Goal: Information Seeking & Learning: Learn about a topic

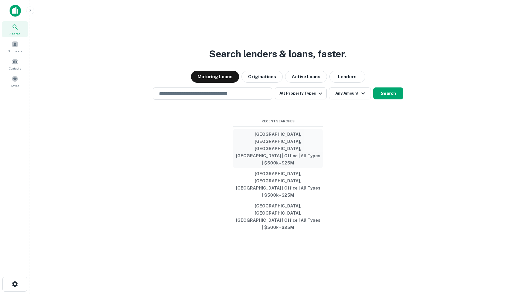
click at [273, 160] on button "[GEOGRAPHIC_DATA], [GEOGRAPHIC_DATA], [GEOGRAPHIC_DATA], [GEOGRAPHIC_DATA] | Of…" at bounding box center [278, 148] width 90 height 39
type input "**********"
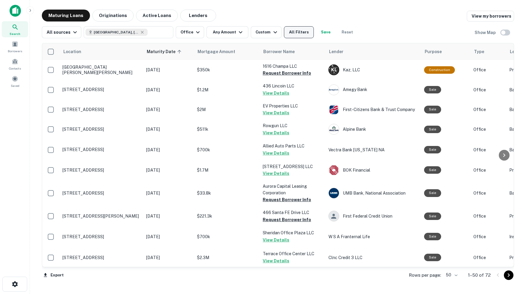
click at [299, 34] on button "All Filters" at bounding box center [299, 32] width 30 height 12
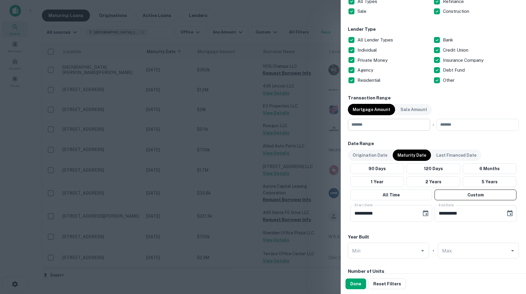
scroll to position [217, 0]
click at [391, 124] on input "number" at bounding box center [387, 125] width 78 height 12
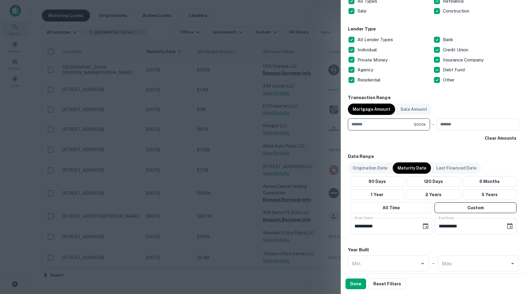
type input "******"
type input "********"
click at [424, 226] on icon "Choose date, selected date is Oct 1, 2025" at bounding box center [425, 226] width 7 height 7
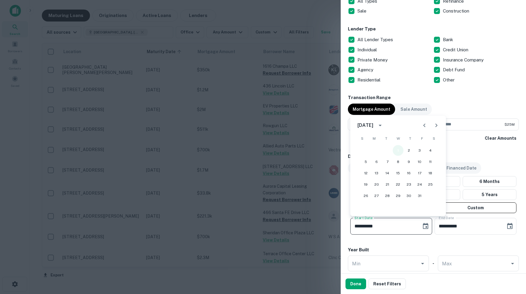
click at [398, 151] on button "1" at bounding box center [398, 150] width 11 height 11
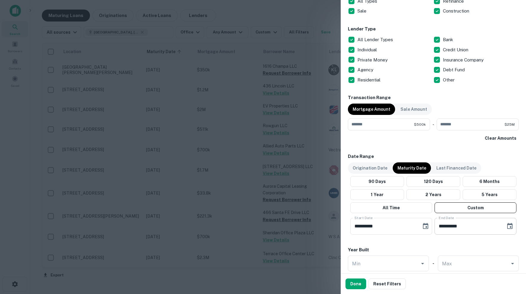
click at [508, 223] on icon "Choose date, selected date is Apr 30, 2026" at bounding box center [509, 226] width 5 height 6
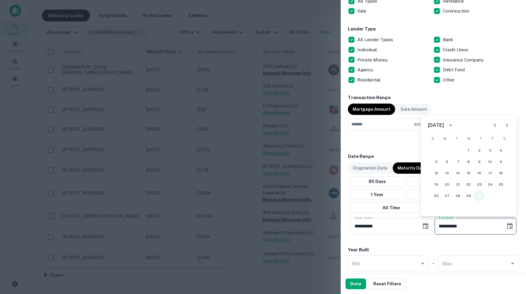
click at [479, 196] on button "30" at bounding box center [479, 196] width 11 height 11
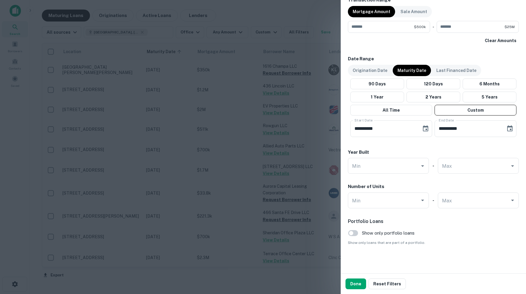
scroll to position [314, 0]
click at [360, 284] on button "Done" at bounding box center [355, 284] width 21 height 11
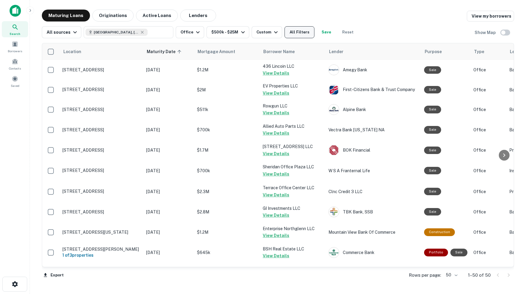
click at [308, 33] on button "All Filters" at bounding box center [300, 32] width 30 height 12
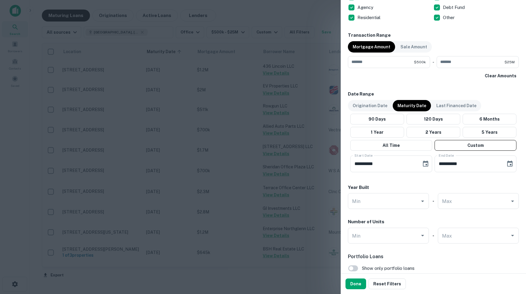
scroll to position [279, 0]
click at [355, 286] on button "Done" at bounding box center [355, 284] width 21 height 11
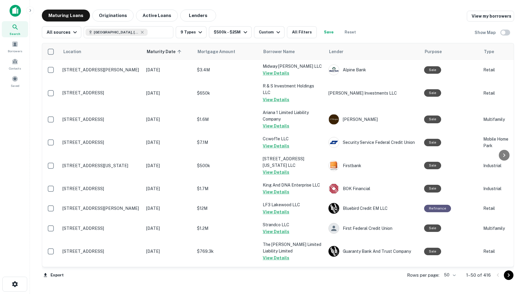
click at [452, 277] on body "Search Borrowers Contacts Saved Maturing Loans Originations Active Loans Lender…" at bounding box center [263, 147] width 526 height 294
click at [448, 283] on li "100" at bounding box center [447, 282] width 17 height 11
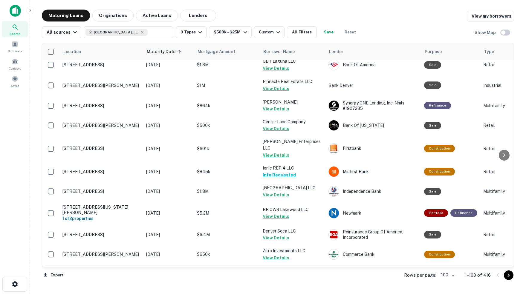
click at [509, 275] on icon "Go to next page" at bounding box center [508, 275] width 7 height 7
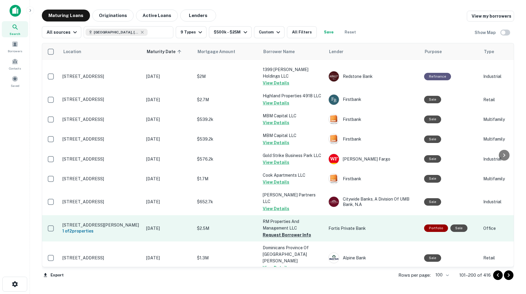
scroll to position [1458, 0]
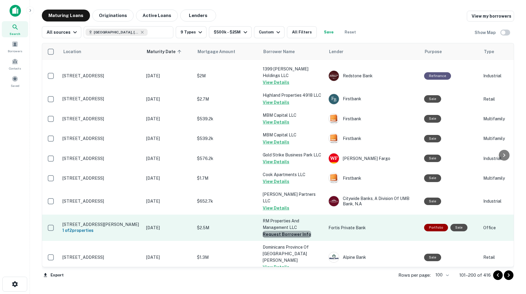
click at [288, 231] on button "Request Borrower Info" at bounding box center [287, 234] width 48 height 7
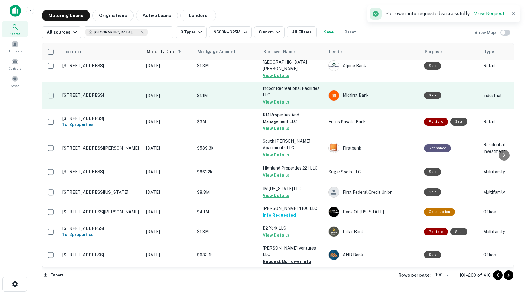
scroll to position [1655, 0]
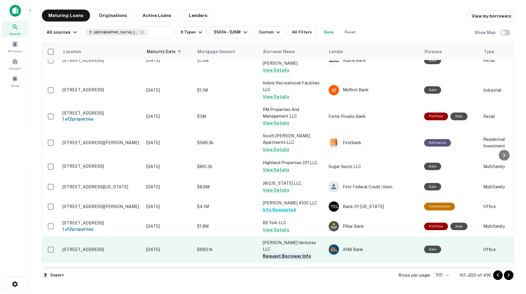
click at [276, 253] on button "Request Borrower Info" at bounding box center [287, 256] width 48 height 7
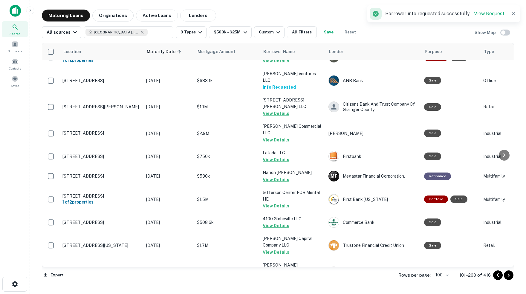
scroll to position [0, 0]
click at [510, 276] on icon "Go to next page" at bounding box center [508, 275] width 7 height 7
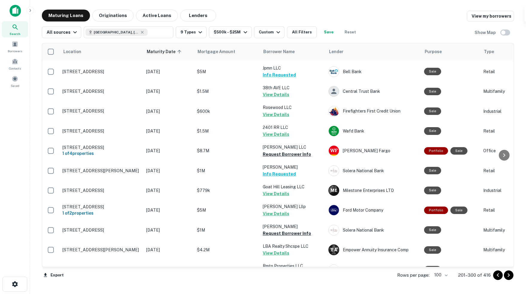
scroll to position [144, 0]
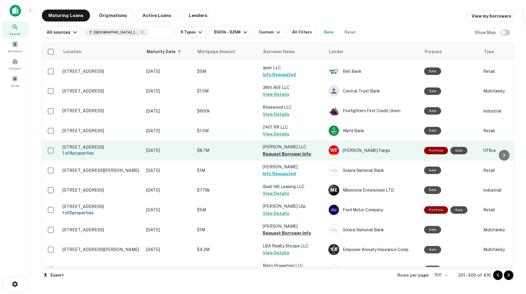
click at [282, 151] on button "Request Borrower Info" at bounding box center [287, 154] width 48 height 7
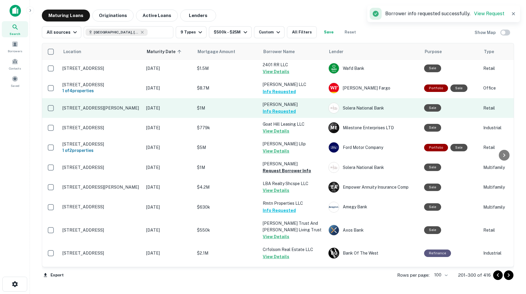
scroll to position [208, 0]
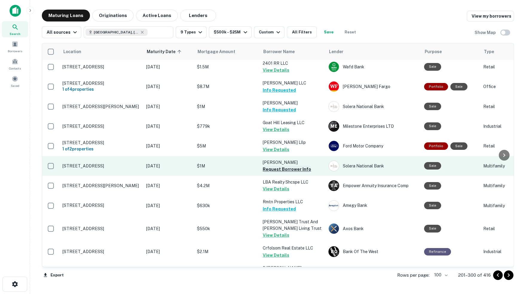
click at [280, 166] on button "Request Borrower Info" at bounding box center [287, 169] width 48 height 7
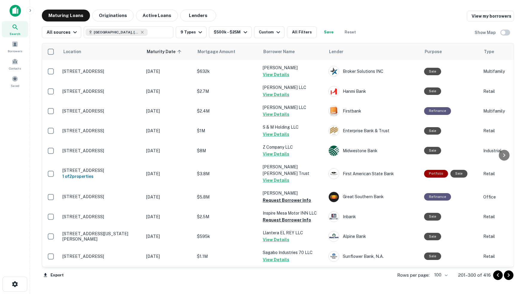
scroll to position [614, 0]
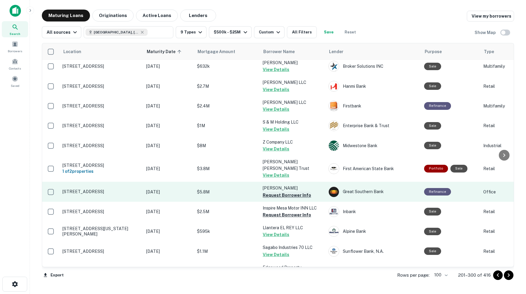
click at [288, 192] on button "Request Borrower Info" at bounding box center [287, 195] width 48 height 7
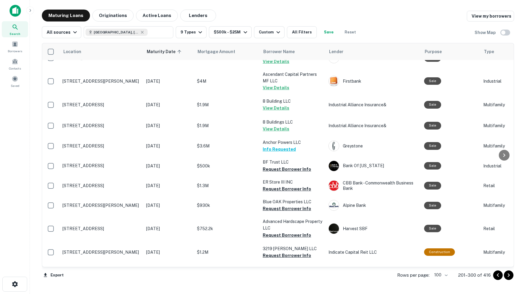
scroll to position [857, 0]
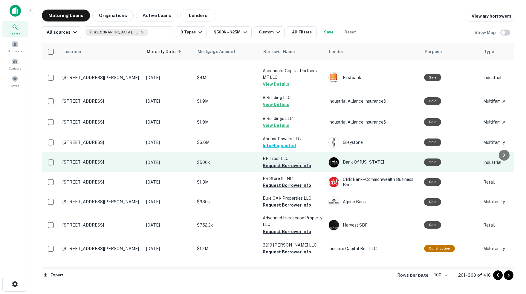
click at [278, 162] on button "Request Borrower Info" at bounding box center [287, 165] width 48 height 7
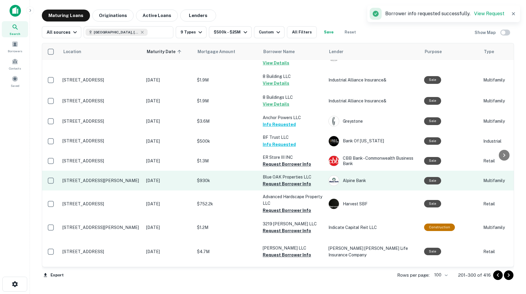
scroll to position [879, 0]
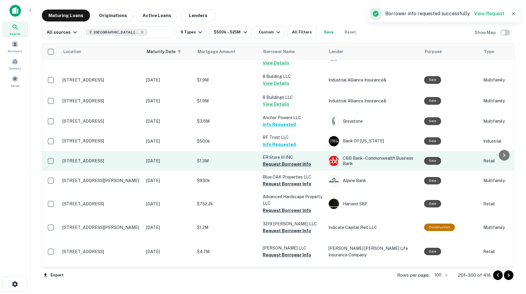
click at [294, 161] on button "Request Borrower Info" at bounding box center [287, 164] width 48 height 7
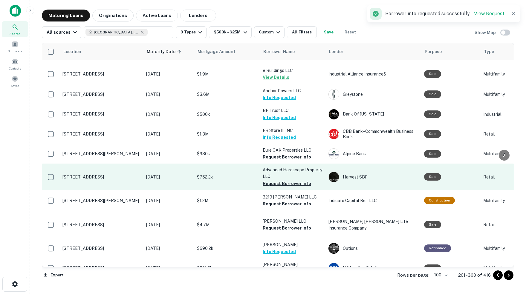
scroll to position [909, 0]
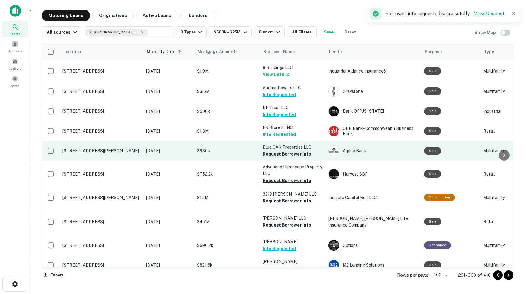
click at [285, 151] on button "Request Borrower Info" at bounding box center [287, 154] width 48 height 7
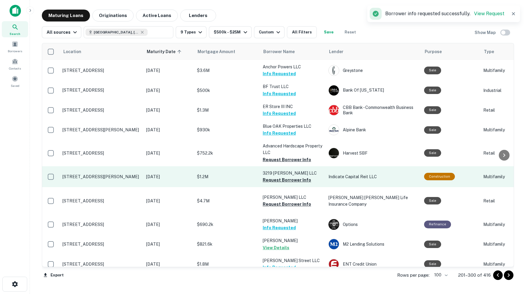
scroll to position [931, 0]
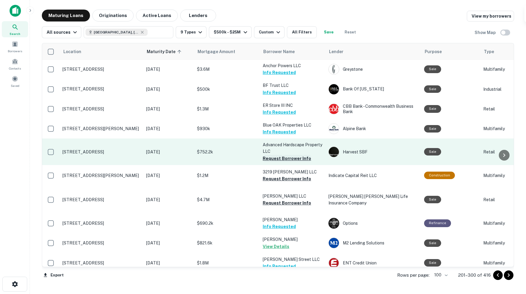
click at [288, 155] on button "Request Borrower Info" at bounding box center [287, 158] width 48 height 7
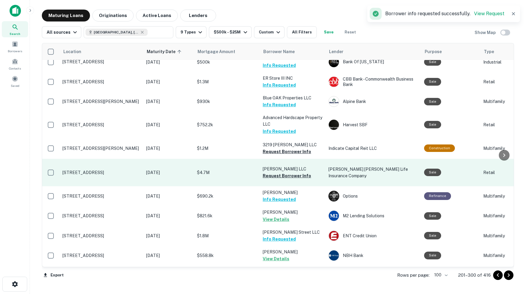
scroll to position [959, 0]
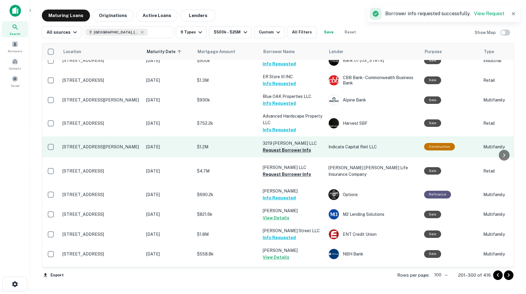
click at [289, 147] on button "Request Borrower Info" at bounding box center [287, 150] width 48 height 7
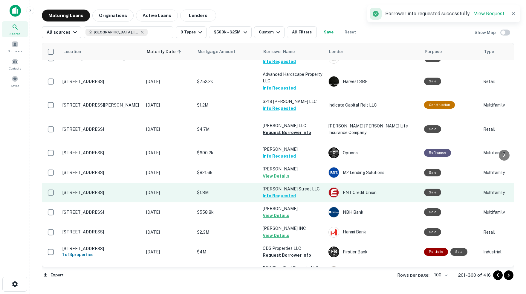
scroll to position [1006, 0]
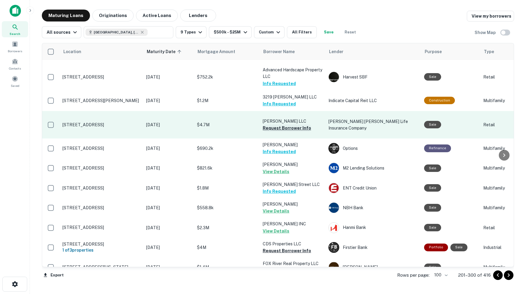
click at [288, 125] on button "Request Borrower Info" at bounding box center [287, 128] width 48 height 7
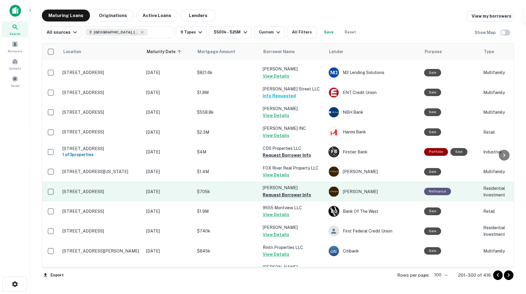
scroll to position [1106, 0]
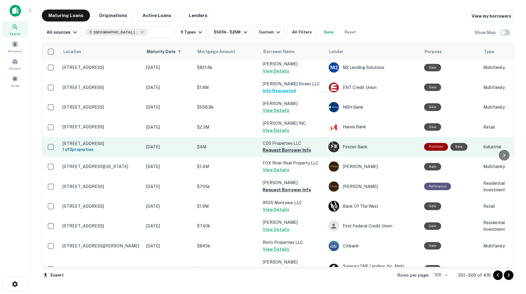
click at [272, 147] on button "Request Borrower Info" at bounding box center [287, 150] width 48 height 7
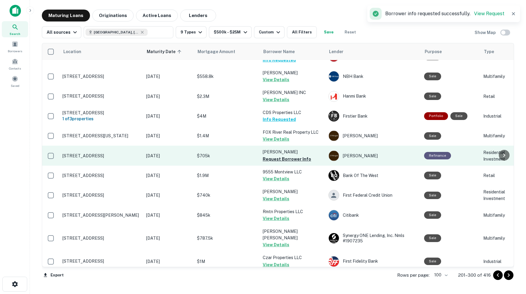
scroll to position [1142, 0]
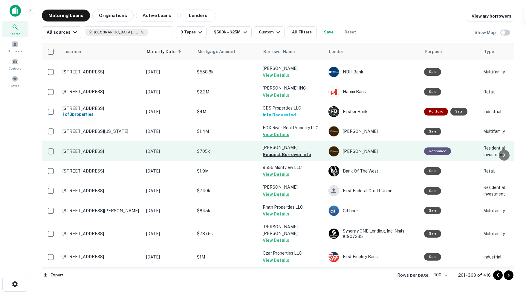
click at [285, 151] on button "Request Borrower Info" at bounding box center [287, 154] width 48 height 7
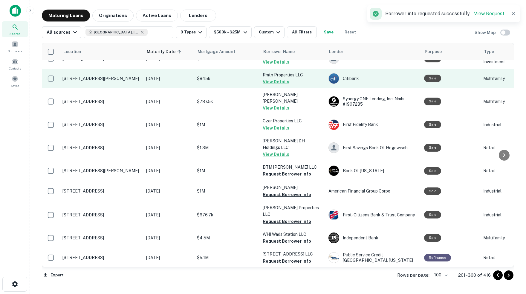
scroll to position [1277, 0]
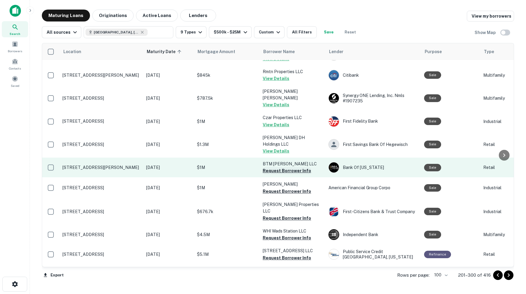
click at [282, 167] on button "Request Borrower Info" at bounding box center [287, 170] width 48 height 7
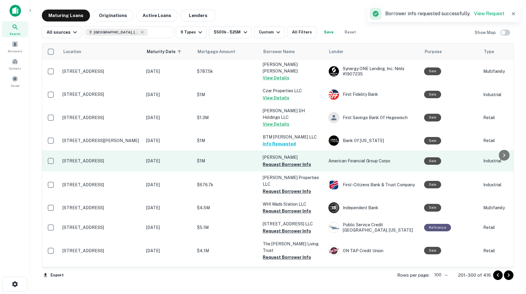
scroll to position [1305, 0]
click at [284, 161] on button "Request Borrower Info" at bounding box center [287, 164] width 48 height 7
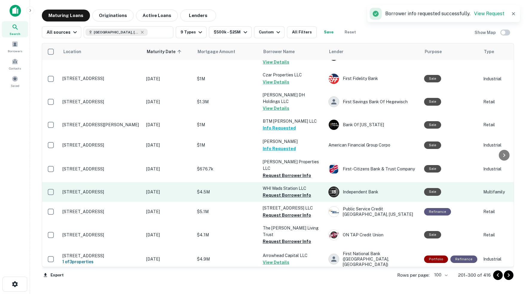
scroll to position [1323, 0]
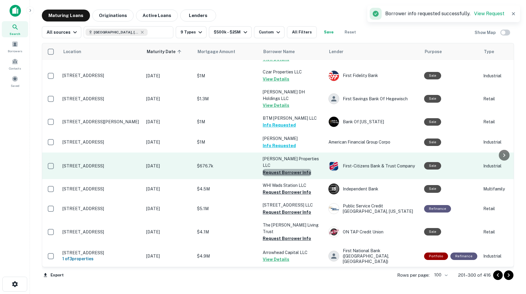
click at [287, 169] on button "Request Borrower Info" at bounding box center [287, 172] width 48 height 7
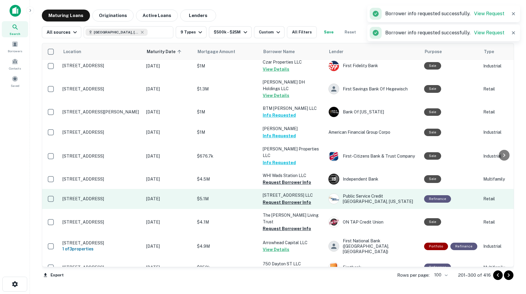
scroll to position [1344, 0]
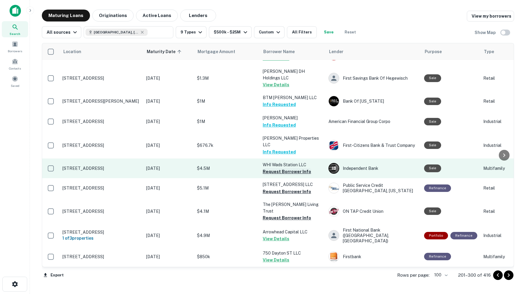
click at [292, 168] on button "Request Borrower Info" at bounding box center [287, 171] width 48 height 7
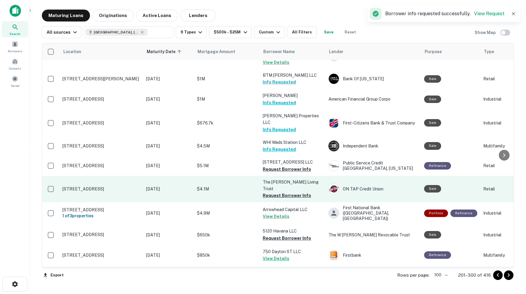
scroll to position [1371, 0]
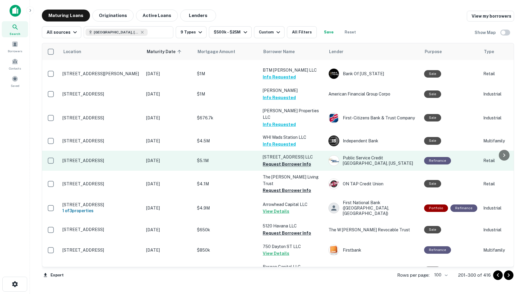
click at [276, 161] on button "Request Borrower Info" at bounding box center [287, 164] width 48 height 7
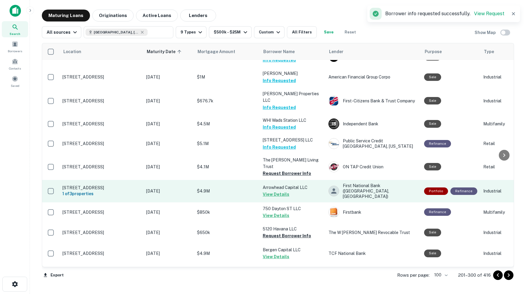
scroll to position [1389, 0]
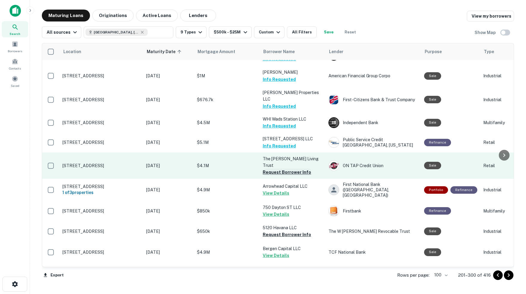
click at [286, 169] on button "Request Borrower Info" at bounding box center [287, 172] width 48 height 7
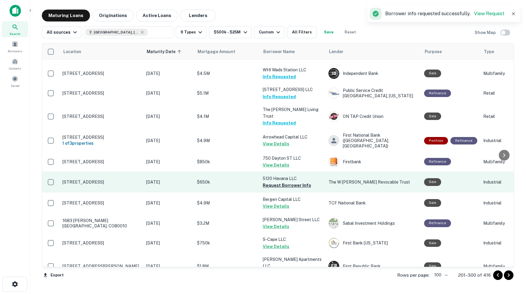
scroll to position [1441, 0]
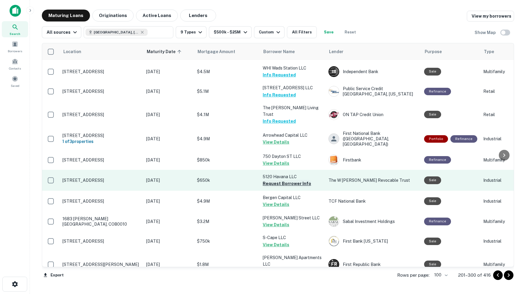
click at [297, 180] on button "Request Borrower Info" at bounding box center [287, 183] width 48 height 7
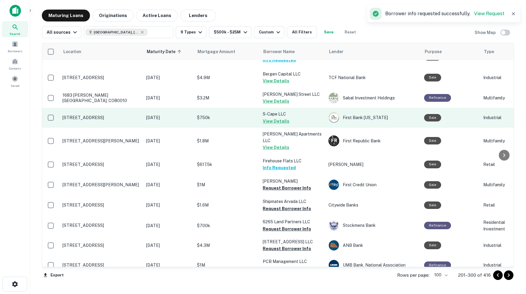
scroll to position [1565, 0]
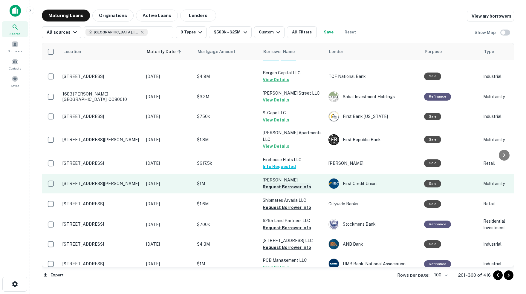
click at [284, 184] on button "Request Borrower Info" at bounding box center [287, 187] width 48 height 7
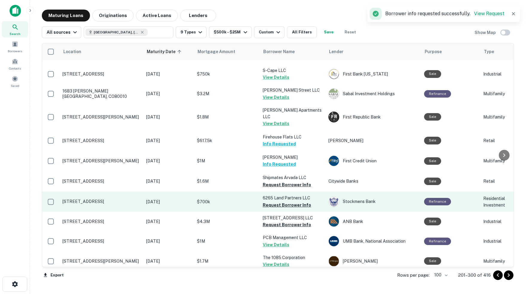
scroll to position [1589, 0]
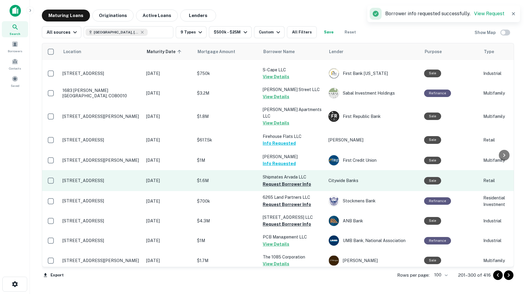
click at [290, 181] on button "Request Borrower Info" at bounding box center [287, 184] width 48 height 7
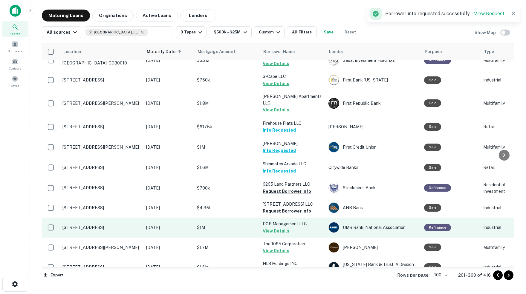
scroll to position [1603, 0]
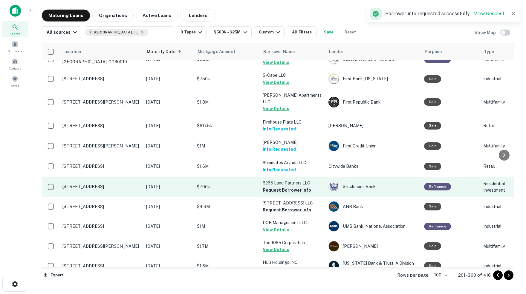
click at [288, 187] on button "Request Borrower Info" at bounding box center [287, 190] width 48 height 7
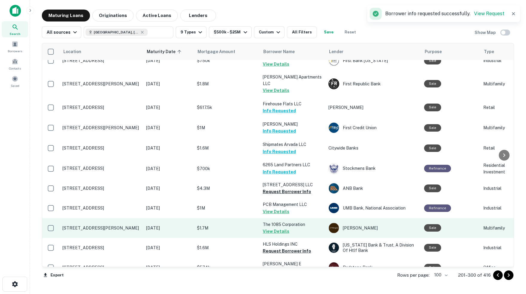
scroll to position [1624, 0]
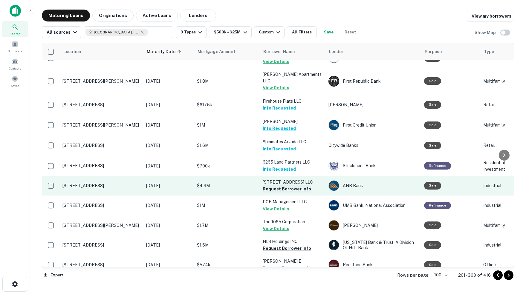
click at [283, 186] on button "Request Borrower Info" at bounding box center [287, 189] width 48 height 7
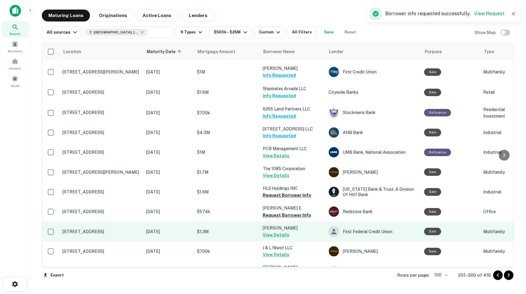
scroll to position [1682, 0]
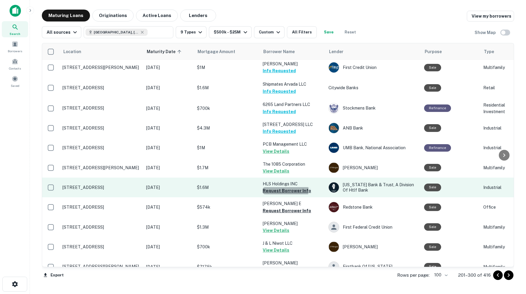
click at [273, 187] on button "Request Borrower Info" at bounding box center [287, 190] width 48 height 7
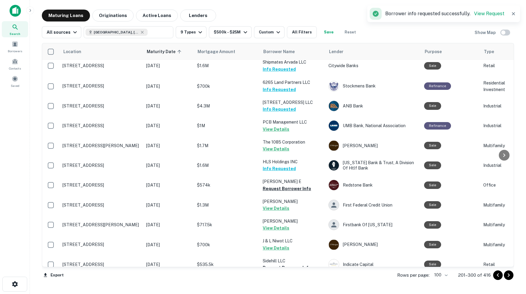
scroll to position [1704, 0]
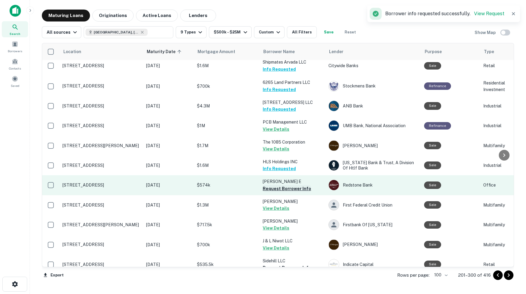
click at [287, 185] on button "Request Borrower Info" at bounding box center [287, 188] width 48 height 7
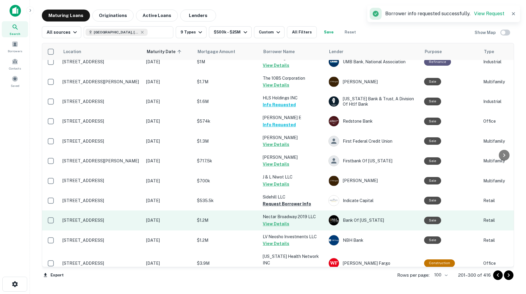
scroll to position [1770, 0]
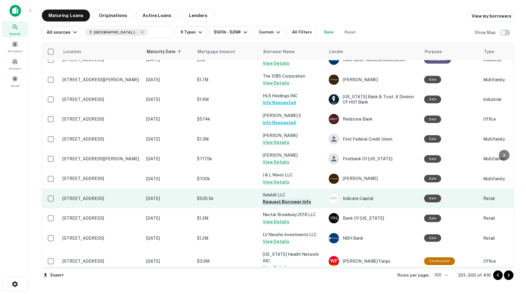
click at [290, 198] on button "Request Borrower Info" at bounding box center [287, 201] width 48 height 7
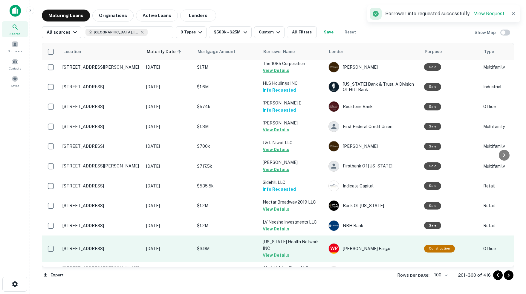
scroll to position [1782, 0]
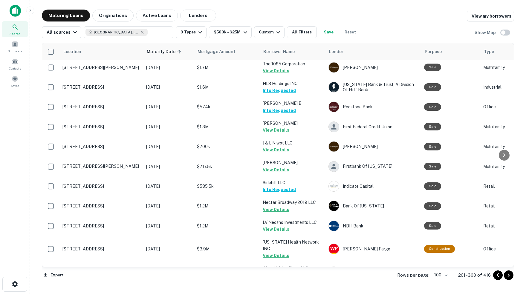
click at [509, 276] on icon "Go to next page" at bounding box center [509, 276] width 2 height 4
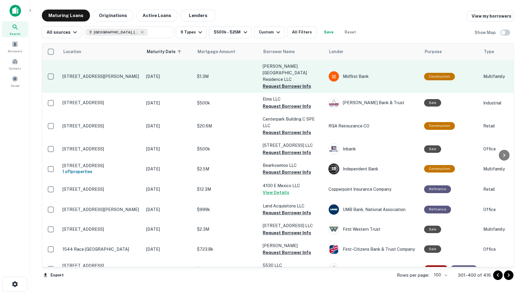
click at [290, 83] on button "Request Borrower Info" at bounding box center [287, 86] width 48 height 7
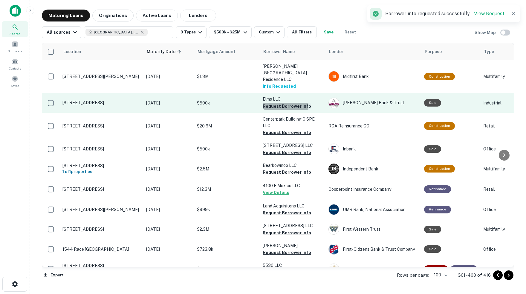
click at [279, 103] on button "Request Borrower Info" at bounding box center [287, 106] width 48 height 7
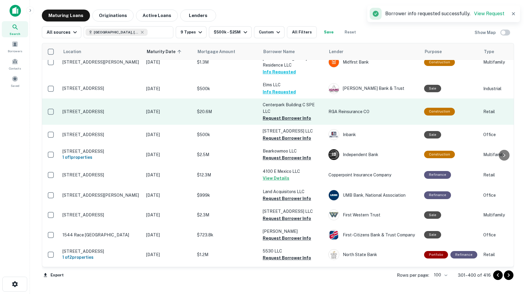
scroll to position [15, 0]
click at [292, 114] on button "Request Borrower Info" at bounding box center [287, 117] width 48 height 7
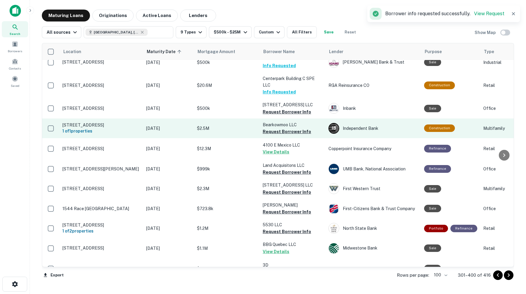
scroll to position [43, 0]
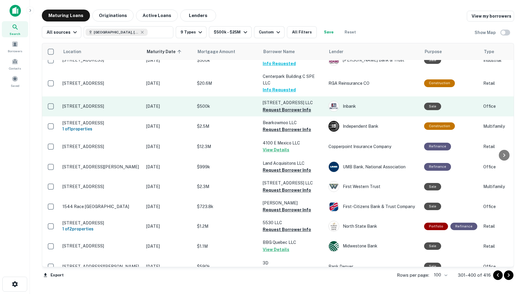
click at [290, 106] on button "Request Borrower Info" at bounding box center [287, 109] width 48 height 7
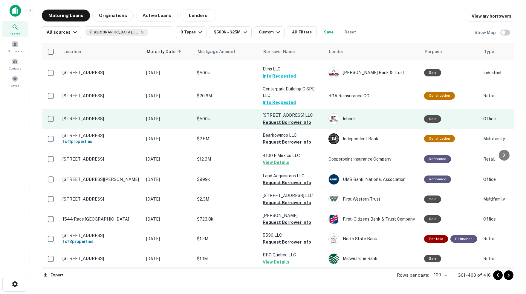
scroll to position [30, 0]
click at [286, 119] on button "Request Borrower Info" at bounding box center [286, 122] width 48 height 7
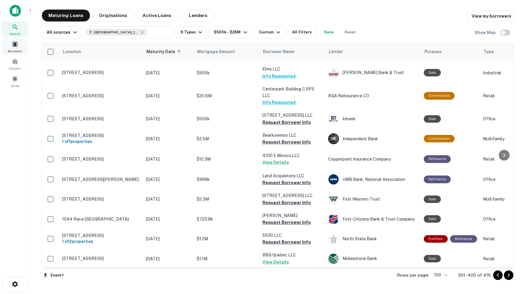
click at [16, 48] on span at bounding box center [15, 44] width 7 height 7
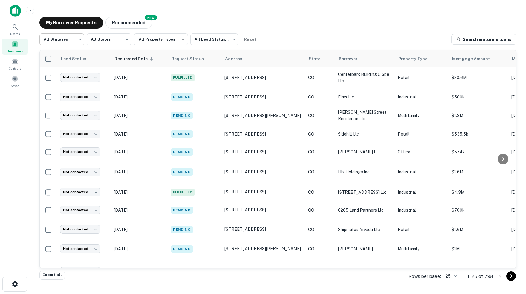
scroll to position [30, 0]
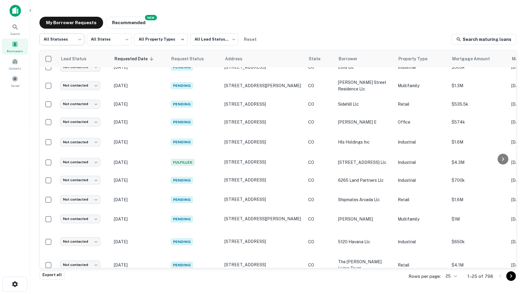
click at [81, 41] on body "Search Borrowers Contacts Saved My Borrower Requests NEW Recommended All Status…" at bounding box center [263, 147] width 526 height 294
click at [61, 77] on li "Fulfilled" at bounding box center [61, 76] width 45 height 11
type input "*********"
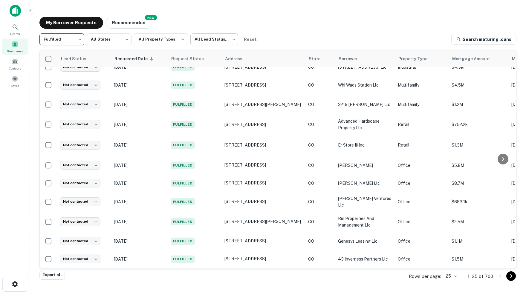
click at [234, 39] on body "Search Borrowers Contacts Saved My Borrower Requests NEW Recommended Fulfilled …" at bounding box center [263, 147] width 526 height 294
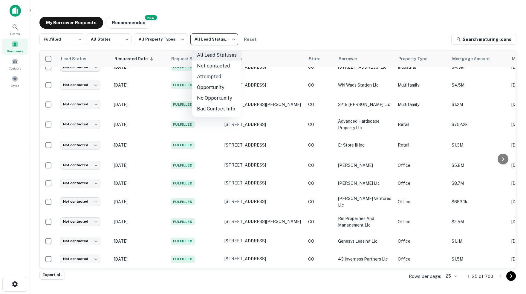
click at [224, 66] on li "Not contacted" at bounding box center [216, 66] width 49 height 11
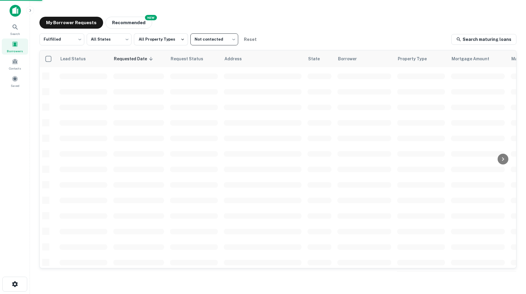
type input "****"
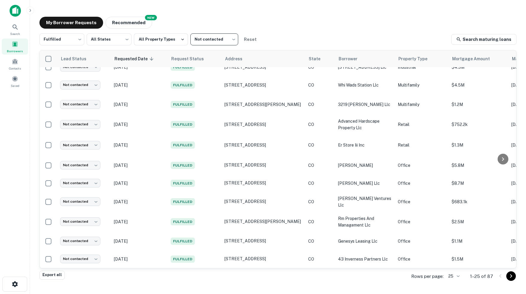
click at [455, 276] on body "Search Borrowers Contacts Saved My Borrower Requests NEW Recommended Fulfilled …" at bounding box center [263, 147] width 526 height 294
click at [452, 260] on li "250" at bounding box center [452, 261] width 20 height 11
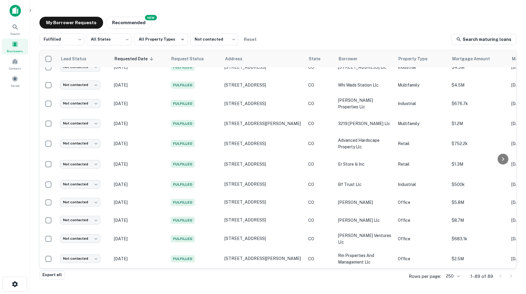
click at [271, 21] on div "My Borrower Requests NEW Recommended" at bounding box center [277, 23] width 477 height 12
click at [128, 25] on button "Recommended" at bounding box center [128, 23] width 47 height 12
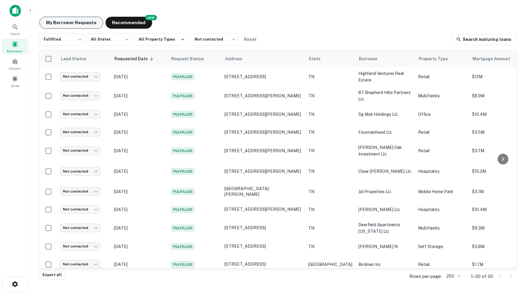
click at [79, 21] on button "My Borrower Requests" at bounding box center [71, 23] width 64 height 12
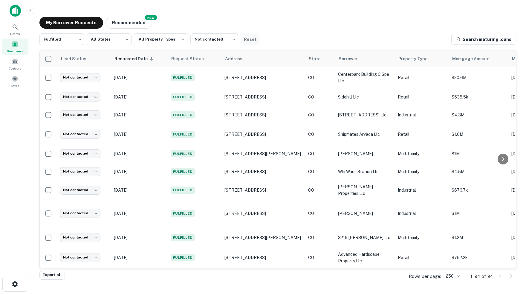
click at [255, 37] on button "Reset" at bounding box center [250, 39] width 19 height 12
type input "***"
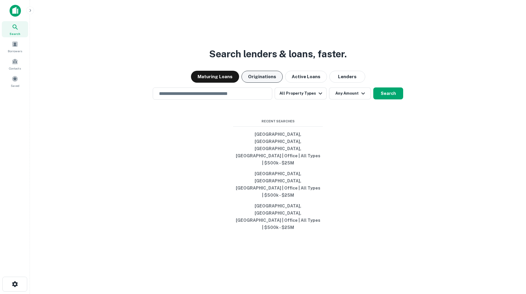
click at [267, 83] on button "Originations" at bounding box center [261, 77] width 41 height 12
click at [320, 95] on icon "button" at bounding box center [321, 94] width 4 height 2
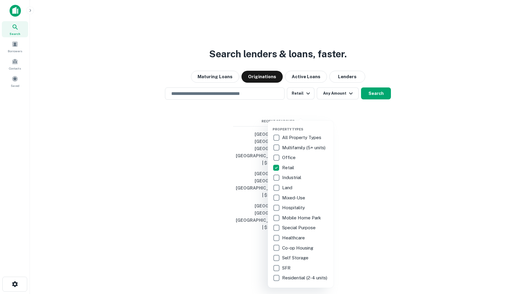
click at [350, 120] on div at bounding box center [263, 147] width 526 height 294
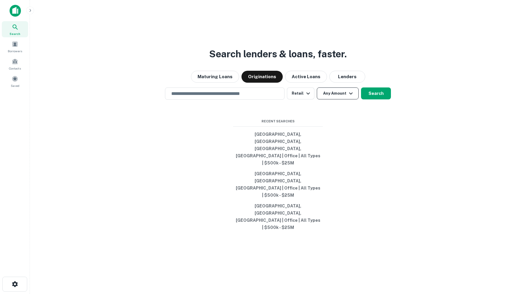
click at [352, 95] on icon "button" at bounding box center [351, 94] width 4 height 2
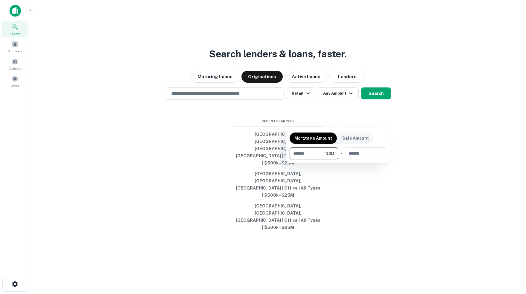
type input "*******"
click at [378, 118] on div at bounding box center [263, 147] width 526 height 294
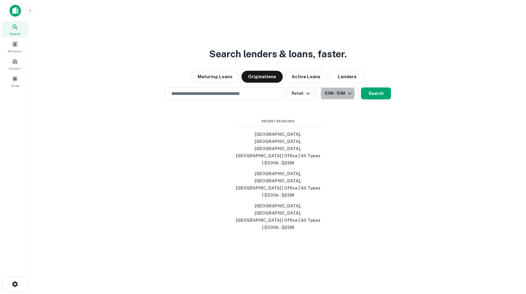
click at [378, 100] on button "Search" at bounding box center [376, 94] width 30 height 12
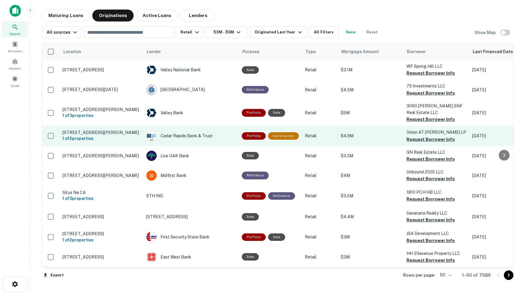
click at [124, 130] on p "3030 N Martin L King Jr Dr Milwaukee, WI53212" at bounding box center [101, 132] width 78 height 5
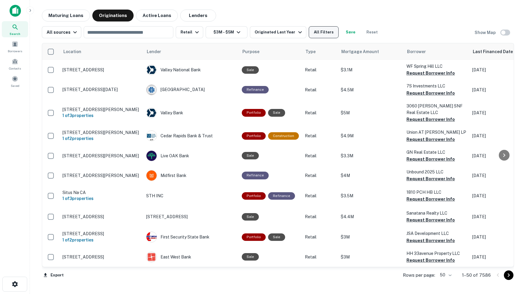
click at [331, 32] on button "All Filters" at bounding box center [324, 32] width 30 height 12
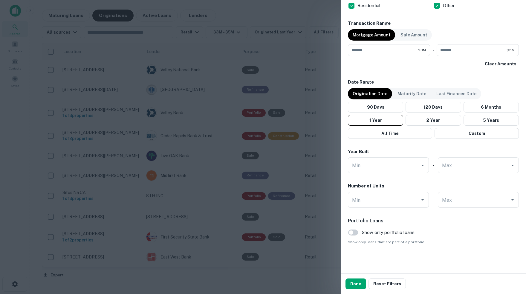
scroll to position [290, 0]
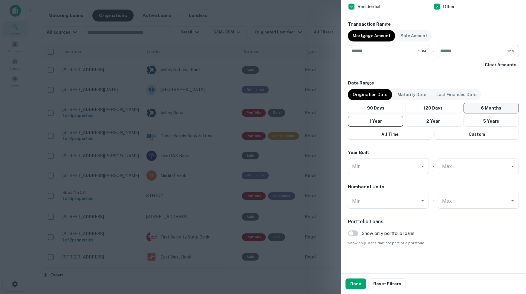
click at [497, 107] on button "6 Months" at bounding box center [491, 108] width 55 height 11
click at [355, 285] on button "Done" at bounding box center [355, 284] width 21 height 11
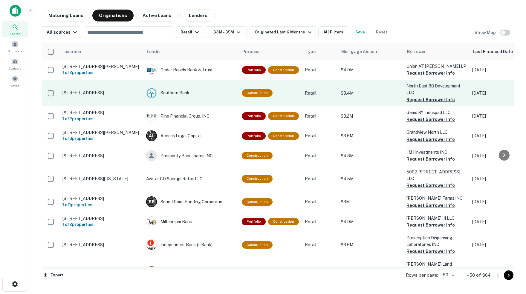
click at [92, 92] on p "2324 Red Wolf Blvd Jonesboro, AR72401" at bounding box center [101, 92] width 78 height 5
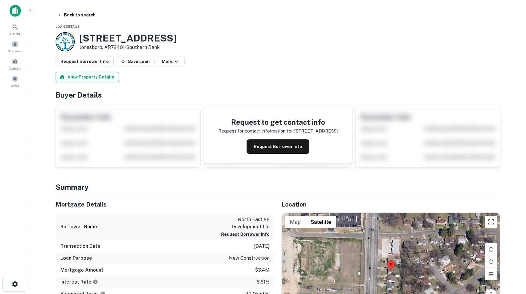
click at [100, 77] on button "View Property Details" at bounding box center [87, 77] width 63 height 11
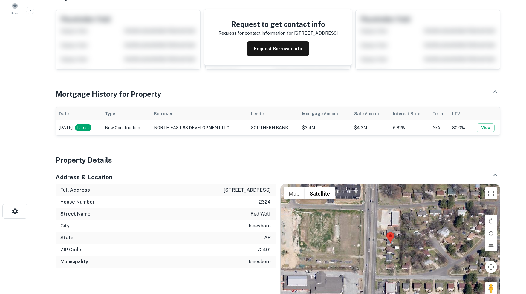
scroll to position [75, 0]
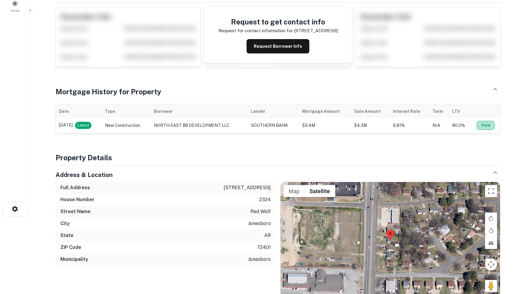
click at [490, 126] on button "View" at bounding box center [486, 125] width 18 height 9
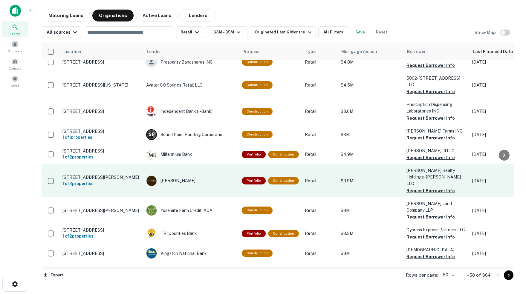
scroll to position [99, 0]
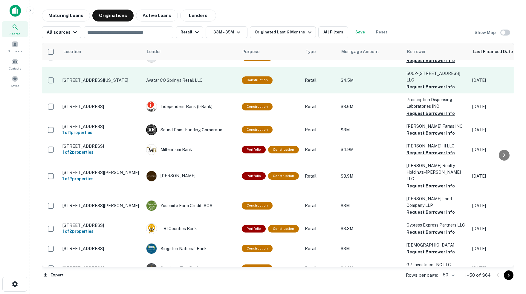
click at [113, 81] on p "5002 N Academy Blvd Colorado Springs, CO80918" at bounding box center [101, 80] width 78 height 5
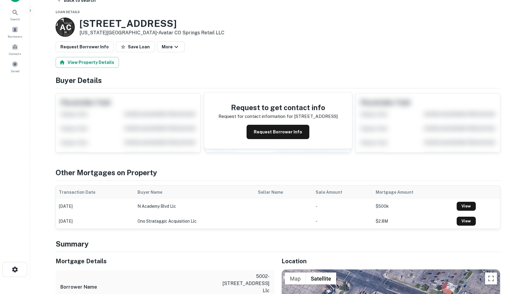
scroll to position [15, 0]
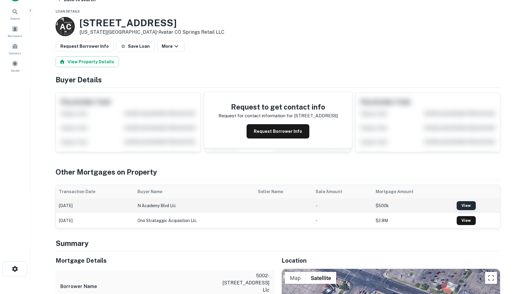
click at [464, 207] on link "View" at bounding box center [466, 205] width 19 height 9
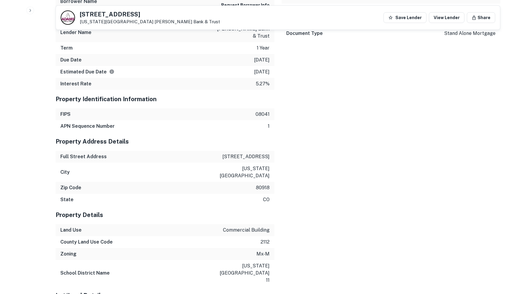
scroll to position [521, 0]
